Goal: Task Accomplishment & Management: Use online tool/utility

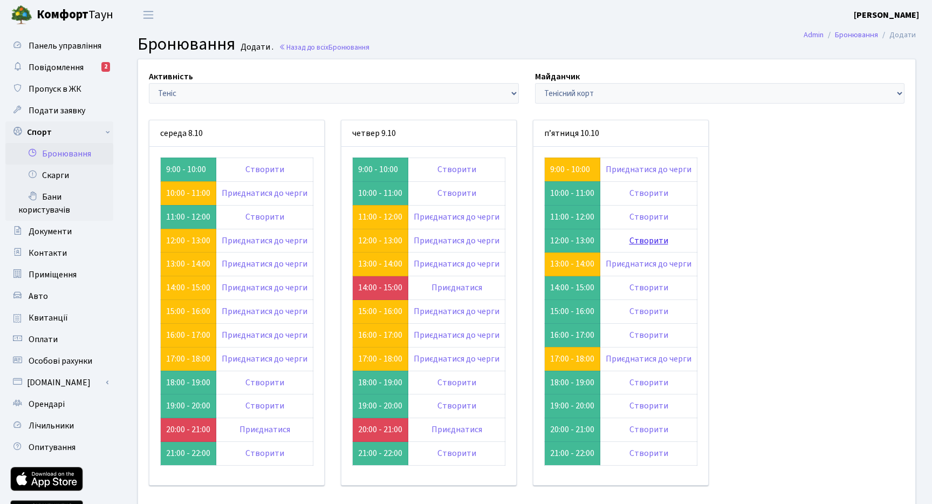
click at [653, 242] on link "Створити" at bounding box center [649, 241] width 39 height 12
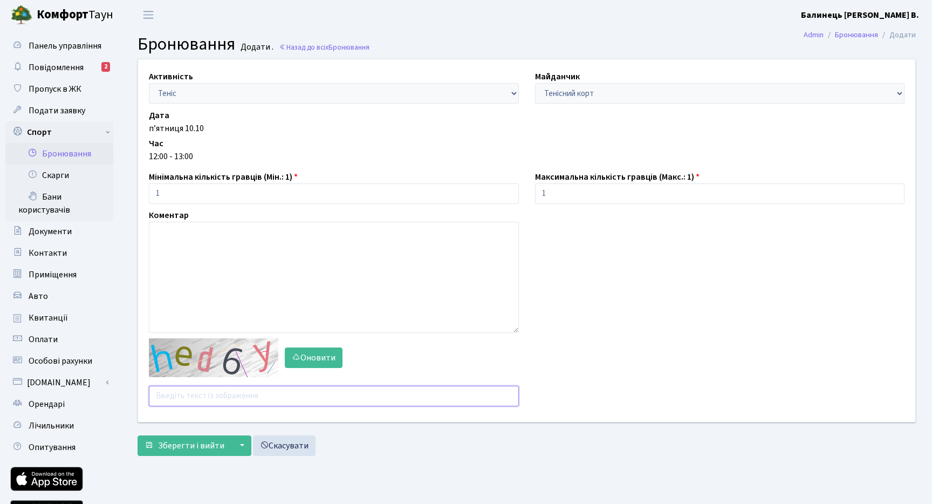
click at [179, 399] on input "text" at bounding box center [334, 396] width 370 height 21
type input "z9rhz"
click at [163, 447] on span "Зберегти і вийти" at bounding box center [191, 446] width 66 height 12
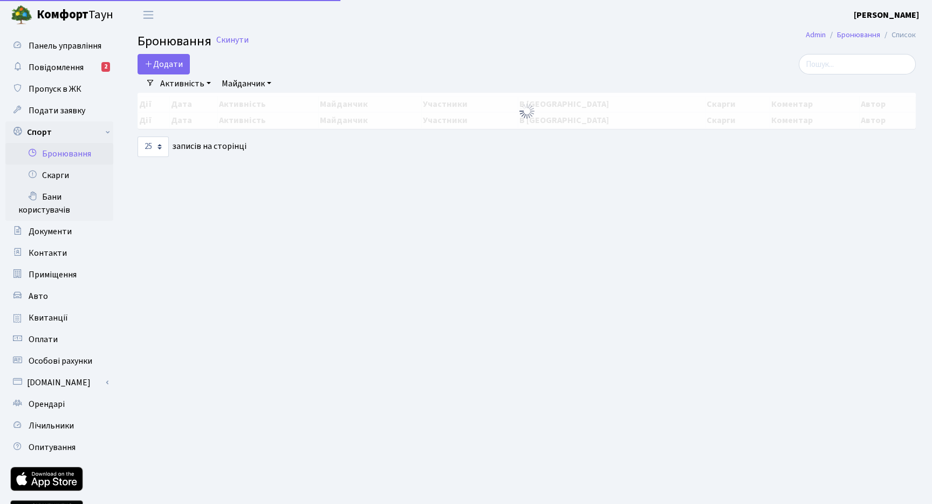
select select "25"
